Goal: Information Seeking & Learning: Understand process/instructions

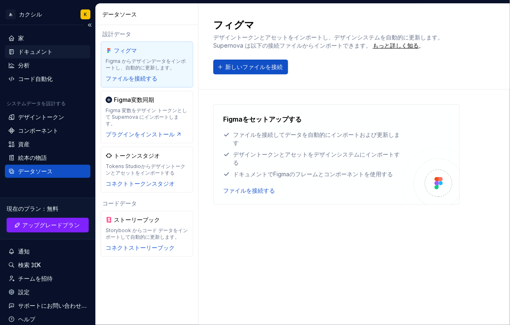
click at [30, 48] on div "ドキュメント" at bounding box center [35, 52] width 35 height 8
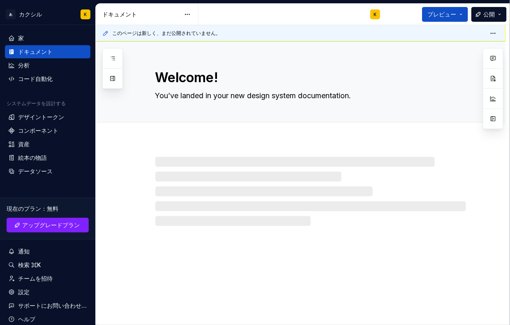
type textarea "*"
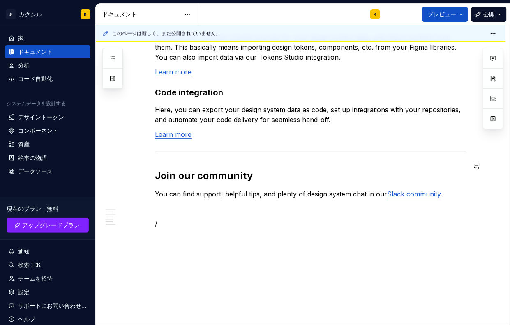
scroll to position [698, 0]
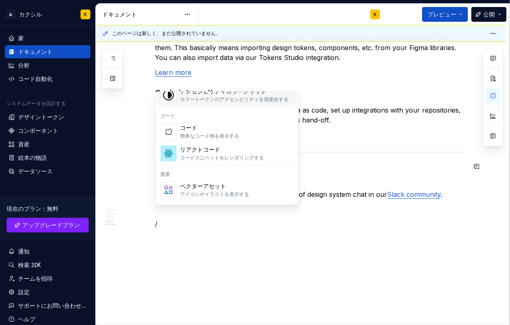
scroll to position [662, 0]
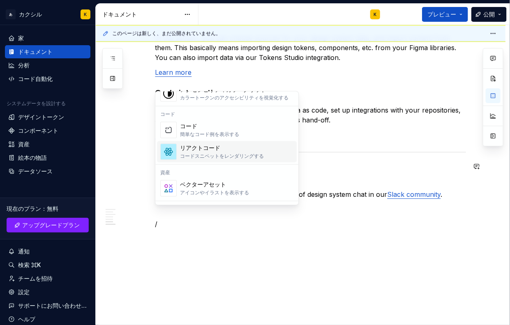
click at [210, 157] on font "コードスニペットをレンダリングする" at bounding box center [222, 156] width 84 height 6
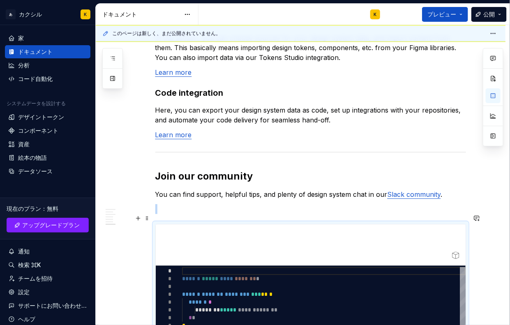
scroll to position [798, 0]
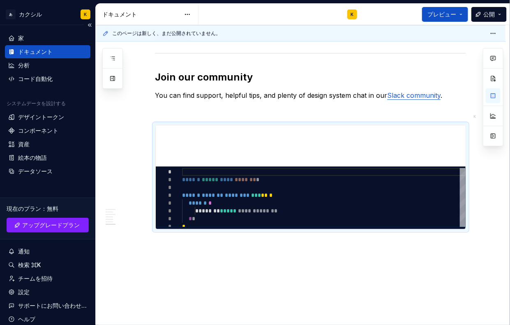
type textarea "*"
